Goal: Navigation & Orientation: Find specific page/section

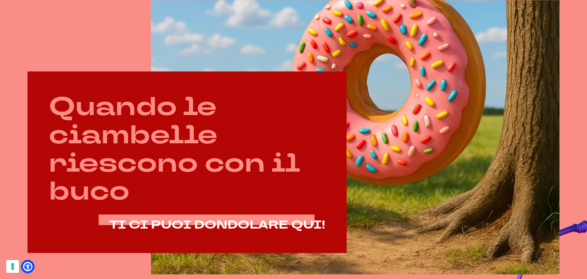
scroll to position [344, 0]
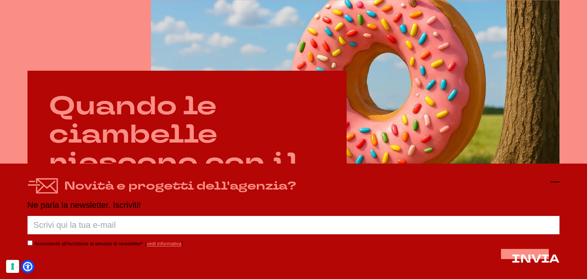
click at [553, 181] on icon at bounding box center [555, 181] width 9 height 9
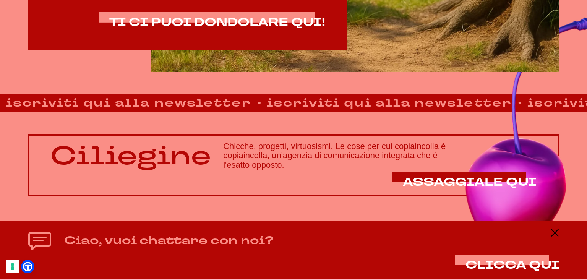
scroll to position [546, 0]
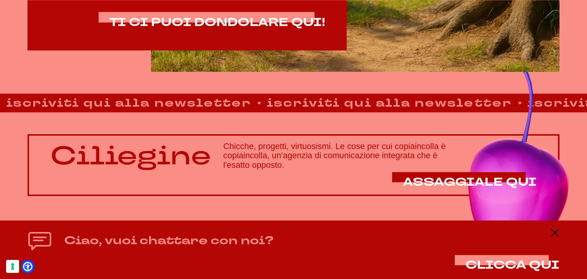
drag, startPoint x: 251, startPoint y: 154, endPoint x: 276, endPoint y: 166, distance: 27.9
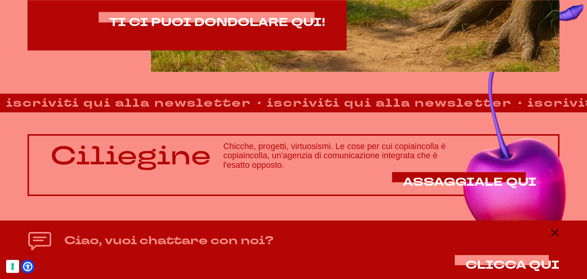
click at [273, 163] on h3 "Chicche, progetti, virtuosismi. Le cose per cui copiaincolla è copiaincolla, un…" at bounding box center [380, 156] width 314 height 28
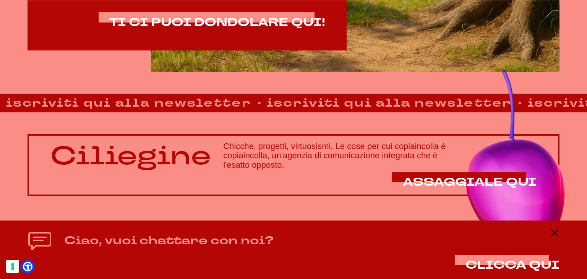
click at [281, 169] on h3 "Chicche, progetti, virtuosismi. Le cose per cui copiaincolla è copiaincolla, un…" at bounding box center [380, 156] width 314 height 28
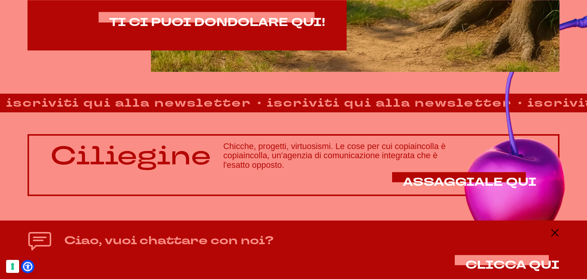
drag, startPoint x: 284, startPoint y: 167, endPoint x: 278, endPoint y: 164, distance: 6.8
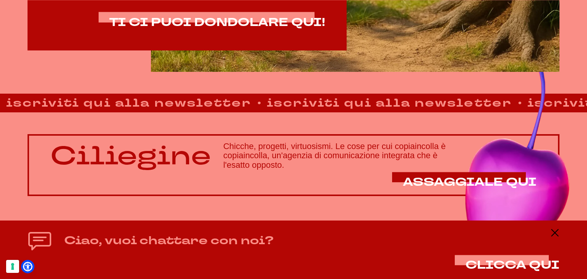
click at [282, 166] on h3 "Chicche, progetti, virtuosismi. Le cose per cui copiaincolla è copiaincolla, un…" at bounding box center [380, 156] width 314 height 28
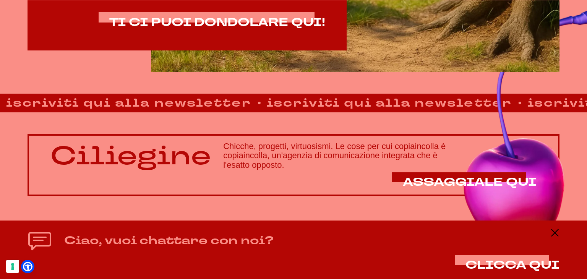
click at [277, 156] on h3 "Chicche, progetti, virtuosismi. Le cose per cui copiaincolla è copiaincolla, un…" at bounding box center [380, 156] width 314 height 28
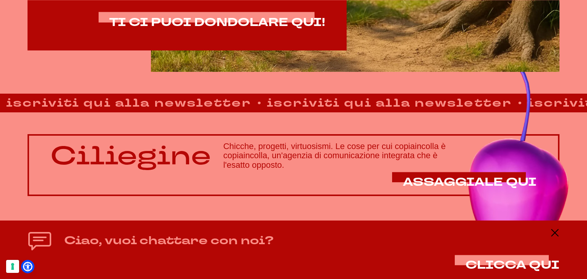
click at [278, 152] on h3 "Chicche, progetti, virtuosismi. Le cose per cui copiaincolla è copiaincolla, un…" at bounding box center [380, 156] width 314 height 28
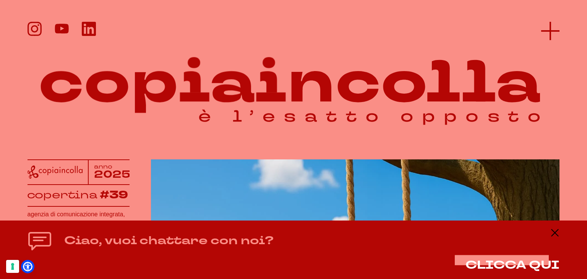
scroll to position [0, 0]
click at [549, 35] on icon at bounding box center [550, 31] width 18 height 18
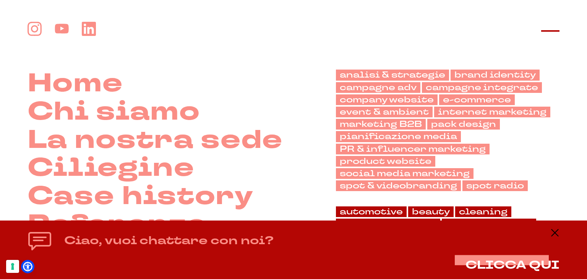
click at [549, 31] on line at bounding box center [550, 31] width 18 height 0
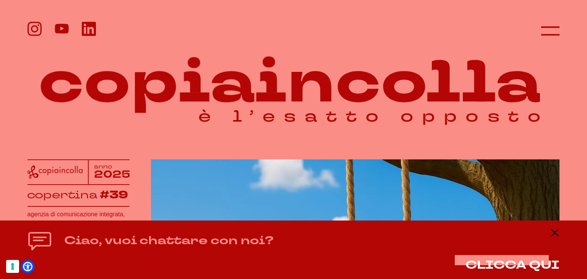
drag, startPoint x: 266, startPoint y: 88, endPoint x: 276, endPoint y: 103, distance: 18.5
click at [276, 103] on icon at bounding box center [294, 80] width 533 height 103
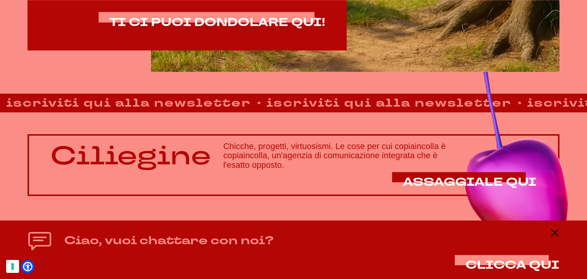
scroll to position [546, 0]
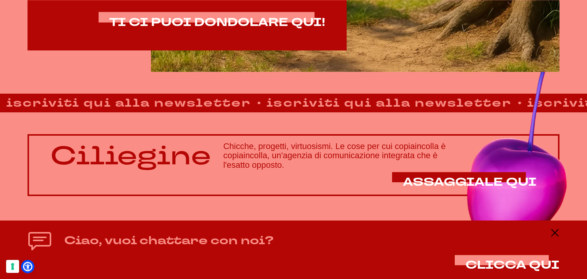
drag, startPoint x: 65, startPoint y: 150, endPoint x: 194, endPoint y: 164, distance: 129.2
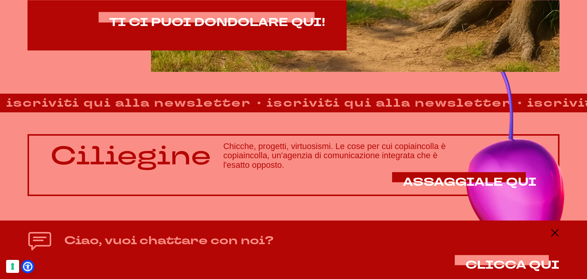
click at [193, 164] on p "Ciliegine" at bounding box center [130, 156] width 161 height 28
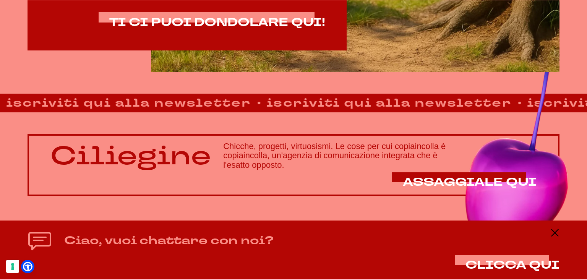
click at [194, 164] on p "Ciliegine" at bounding box center [130, 156] width 161 height 28
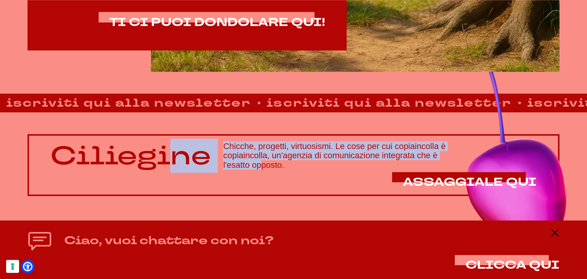
drag, startPoint x: 234, startPoint y: 161, endPoint x: 51, endPoint y: 152, distance: 183.0
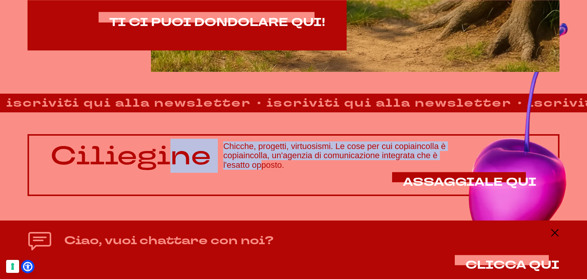
click at [51, 152] on div "Ciliegine Chicche, progetti, virtuosismi. Le cose per cui copiaincolla è copiai…" at bounding box center [293, 156] width 486 height 28
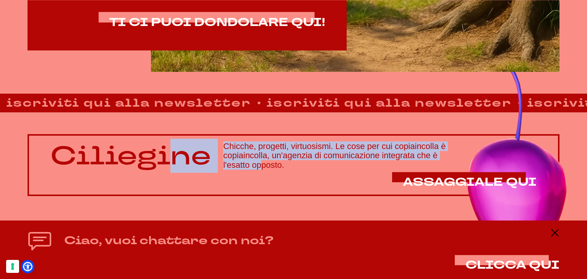
drag, startPoint x: 286, startPoint y: 167, endPoint x: 200, endPoint y: 151, distance: 87.9
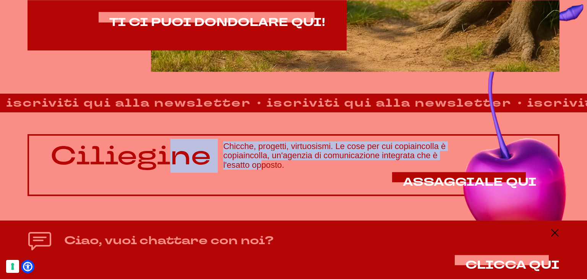
click at [200, 151] on div "Ciliegine Chicche, progetti, virtuosismi. Le cose per cui copiaincolla è copiai…" at bounding box center [293, 156] width 486 height 28
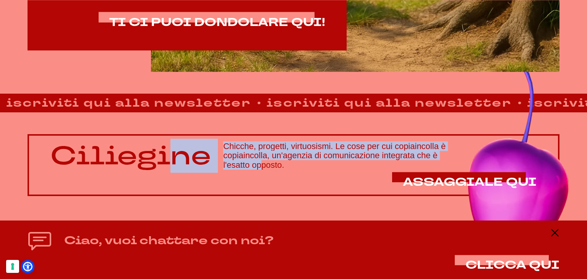
click at [200, 151] on p "Ciliegine" at bounding box center [130, 156] width 161 height 28
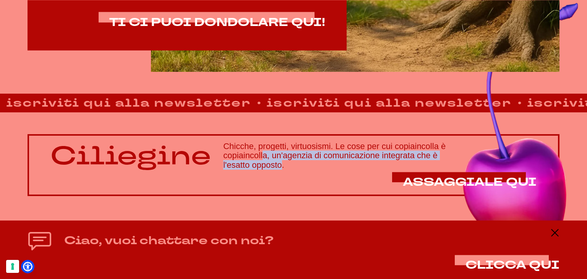
drag, startPoint x: 240, startPoint y: 158, endPoint x: 251, endPoint y: 166, distance: 13.7
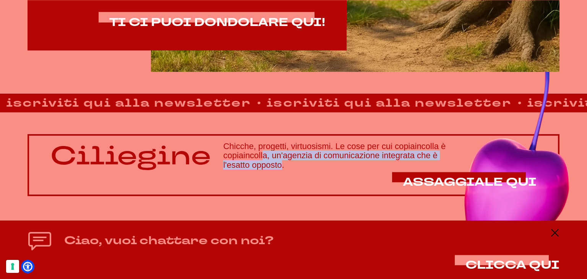
click at [251, 166] on h3 "Chicche, progetti, virtuosismi. Le cose per cui copiaincolla è copiaincolla, un…" at bounding box center [380, 156] width 314 height 28
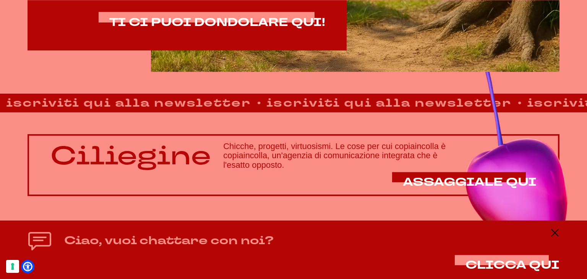
drag, startPoint x: 269, startPoint y: 167, endPoint x: 278, endPoint y: 166, distance: 9.6
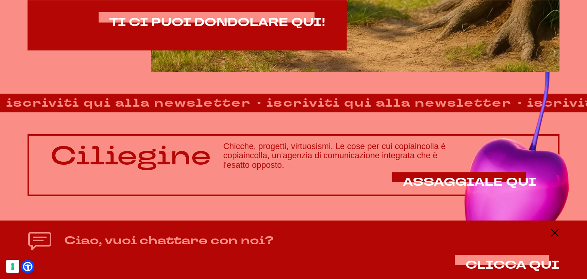
click at [270, 167] on h3 "Chicche, progetti, virtuosismi. Le cose per cui copiaincolla è copiaincolla, un…" at bounding box center [380, 156] width 314 height 28
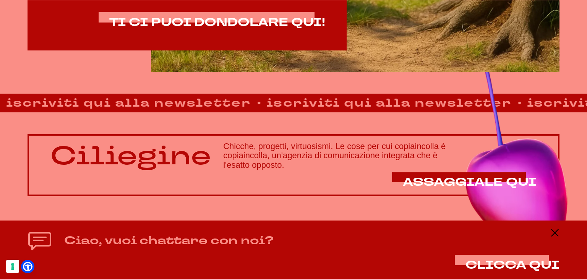
drag, startPoint x: 281, startPoint y: 167, endPoint x: 259, endPoint y: 148, distance: 29.0
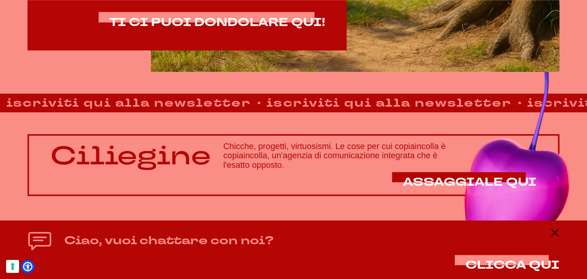
click at [259, 148] on h3 "Chicche, progetti, virtuosismi. Le cose per cui copiaincolla è copiaincolla, un…" at bounding box center [380, 156] width 314 height 28
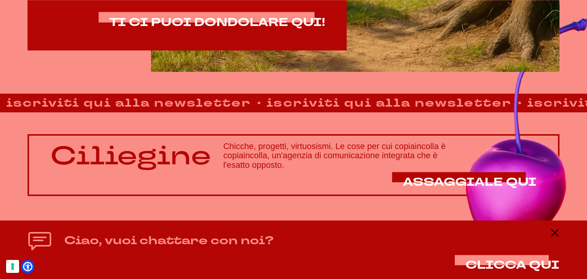
click at [259, 148] on h3 "Chicche, progetti, virtuosismi. Le cose per cui copiaincolla è copiaincolla, un…" at bounding box center [380, 156] width 314 height 28
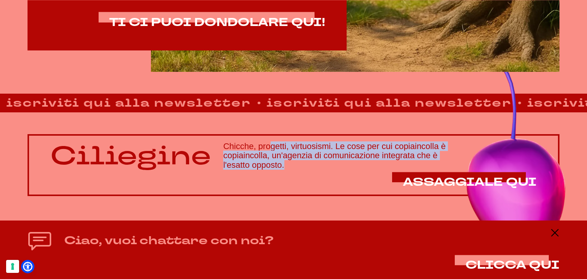
drag, startPoint x: 245, startPoint y: 146, endPoint x: 254, endPoint y: 161, distance: 17.5
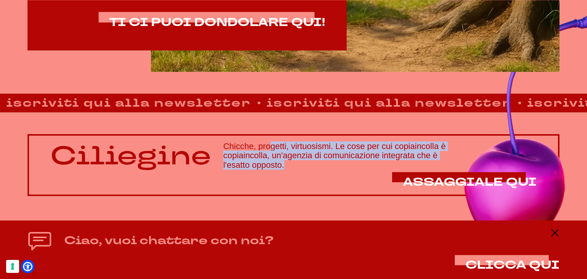
click at [254, 161] on h3 "Chicche, progetti, virtuosismi. Le cose per cui copiaincolla è copiaincolla, un…" at bounding box center [380, 156] width 314 height 28
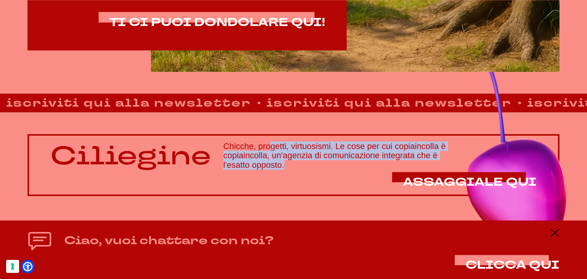
click at [254, 161] on h3 "Chicche, progetti, virtuosismi. Le cose per cui copiaincolla è copiaincolla, un…" at bounding box center [380, 156] width 314 height 28
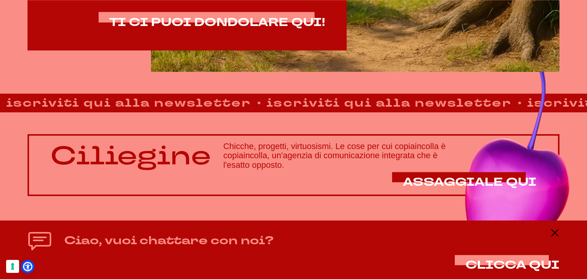
click at [24, 198] on footer "Home Chi siamo La nostra sede Ciliegine Case history" at bounding box center [293, 238] width 587 height 84
